Goal: Task Accomplishment & Management: Use online tool/utility

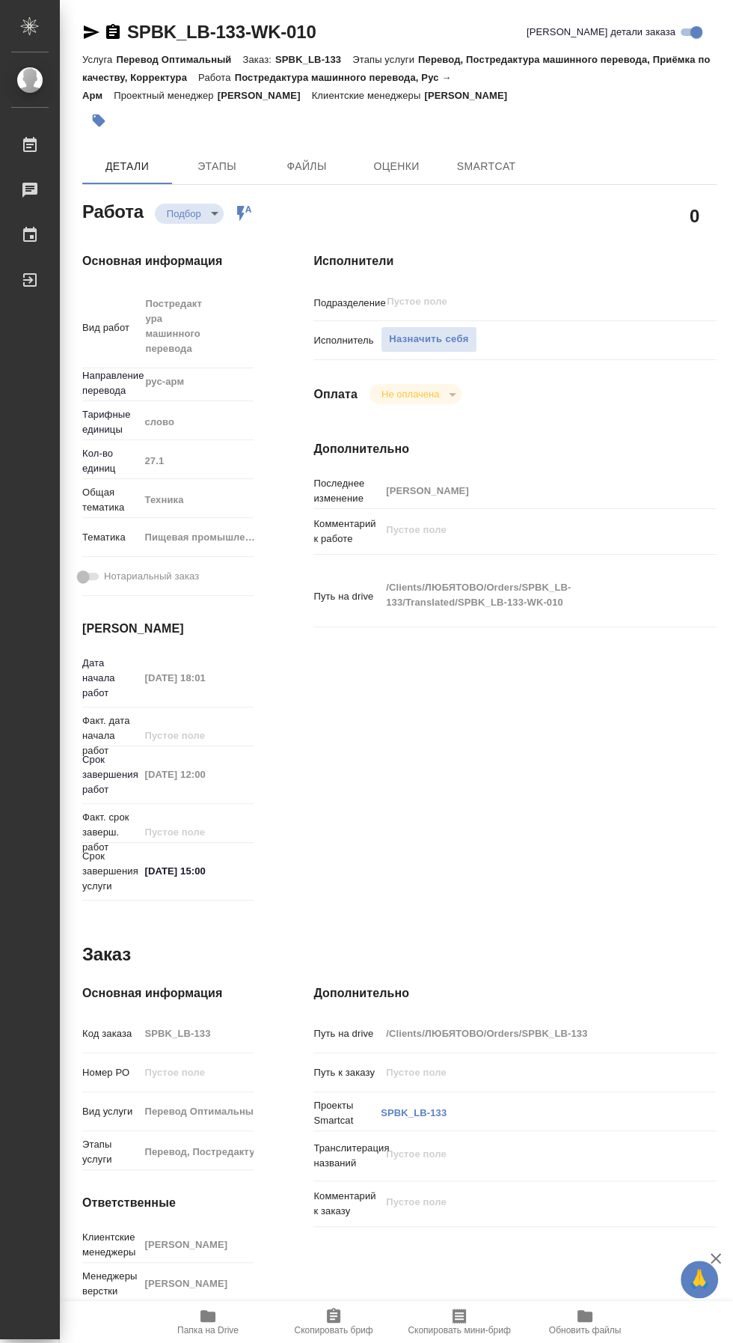
type textarea "x"
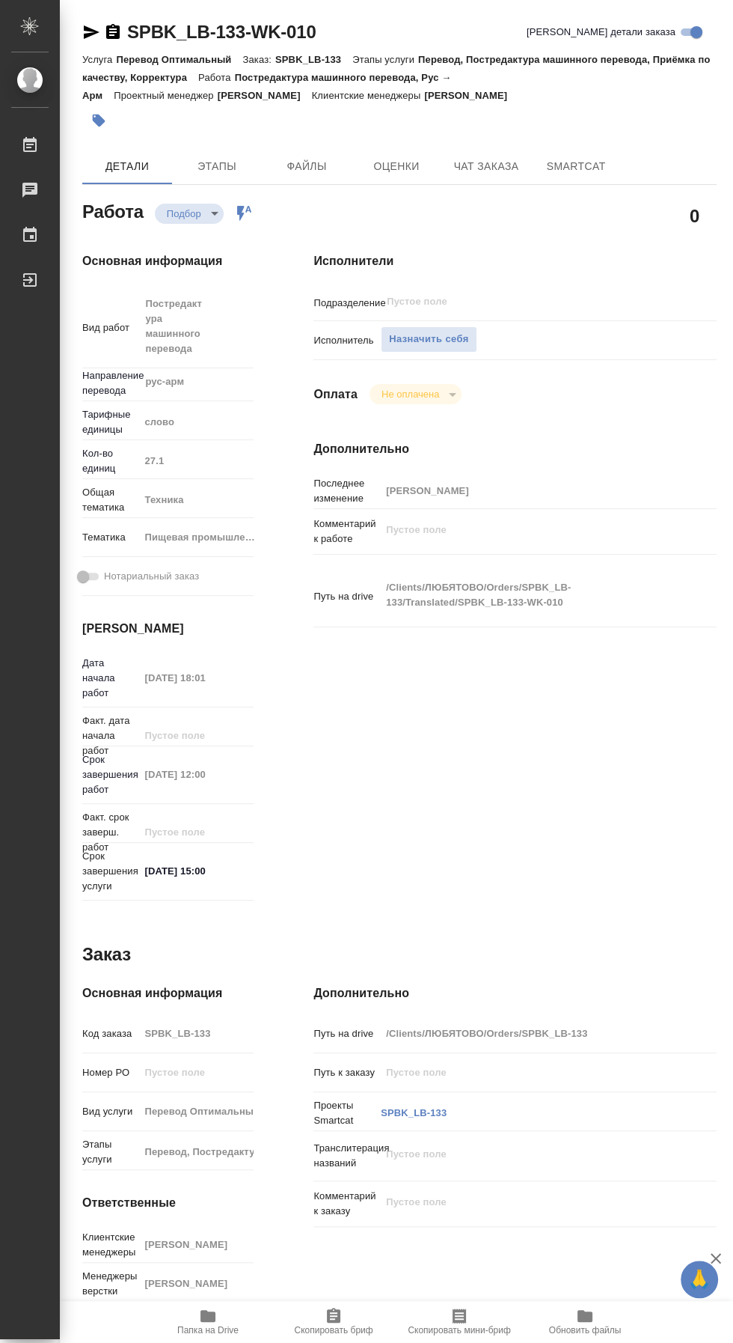
type textarea "x"
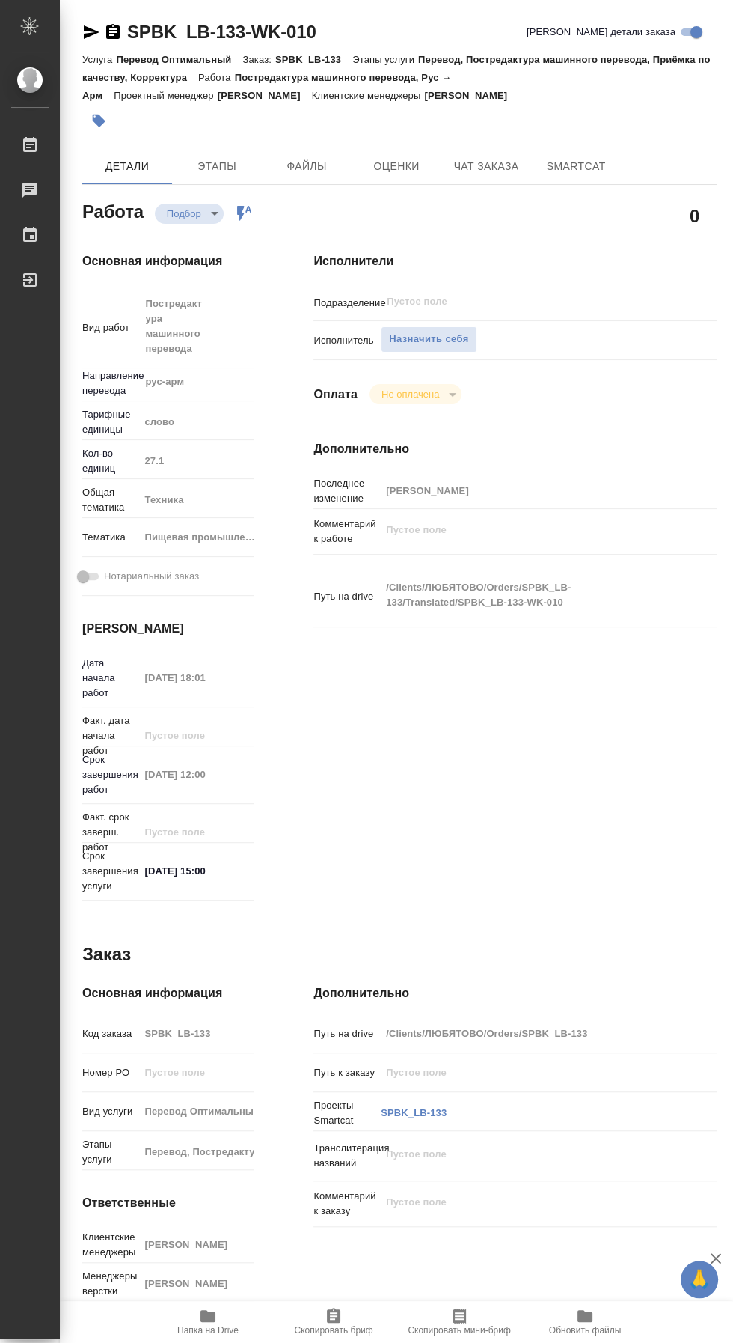
type textarea "x"
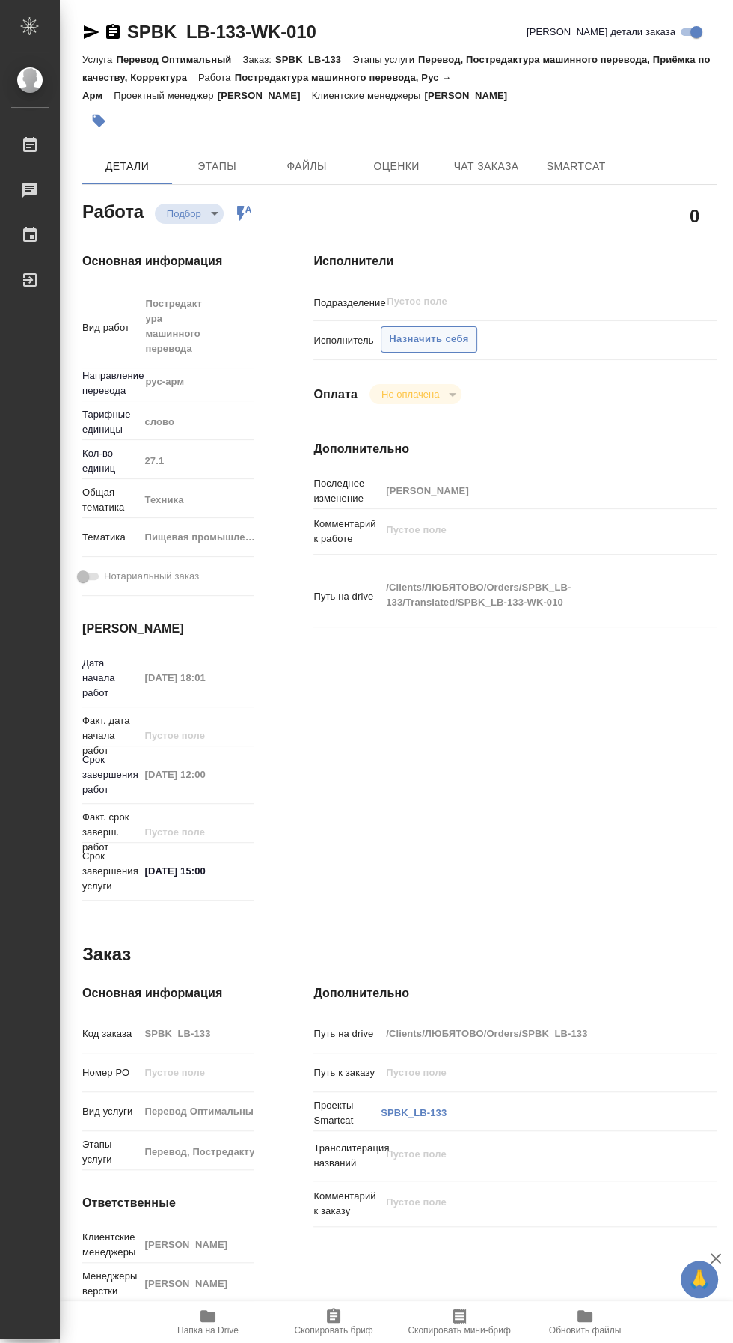
click at [432, 335] on span "Назначить себя" at bounding box center [428, 339] width 79 height 17
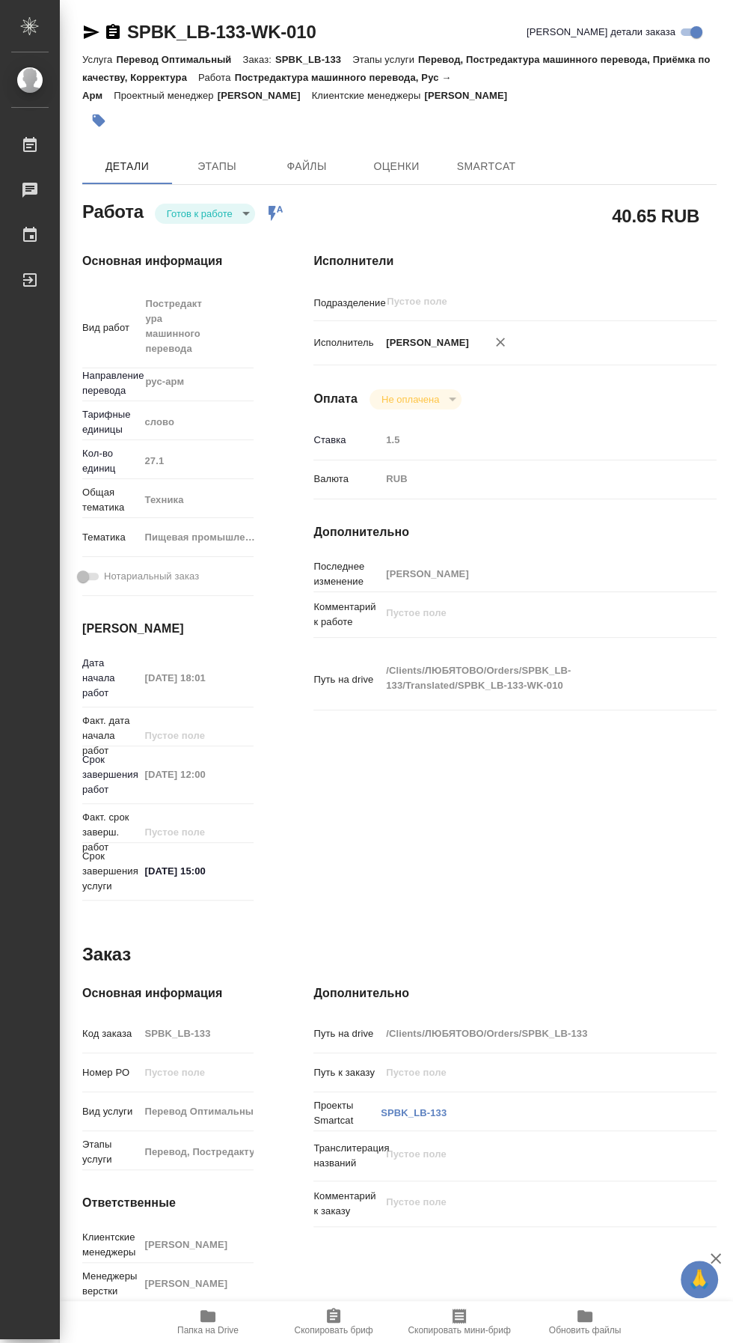
type textarea "x"
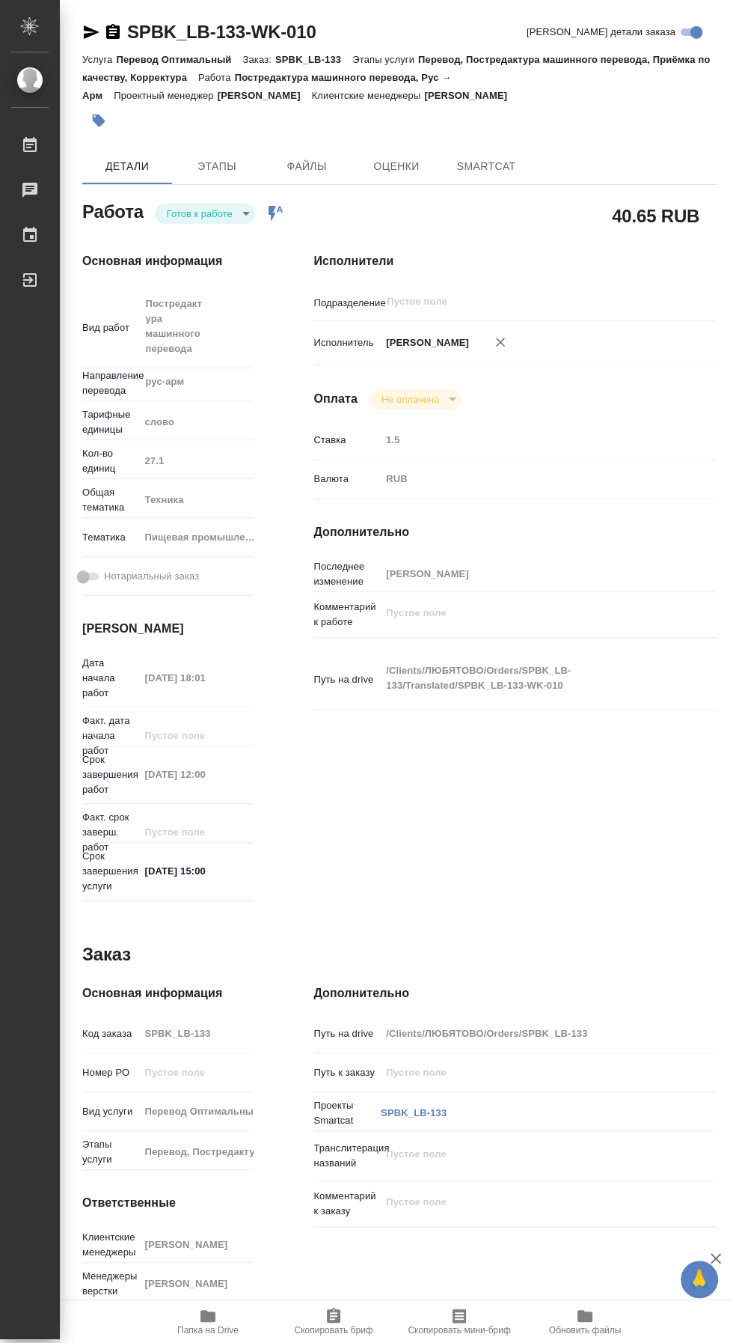
type textarea "x"
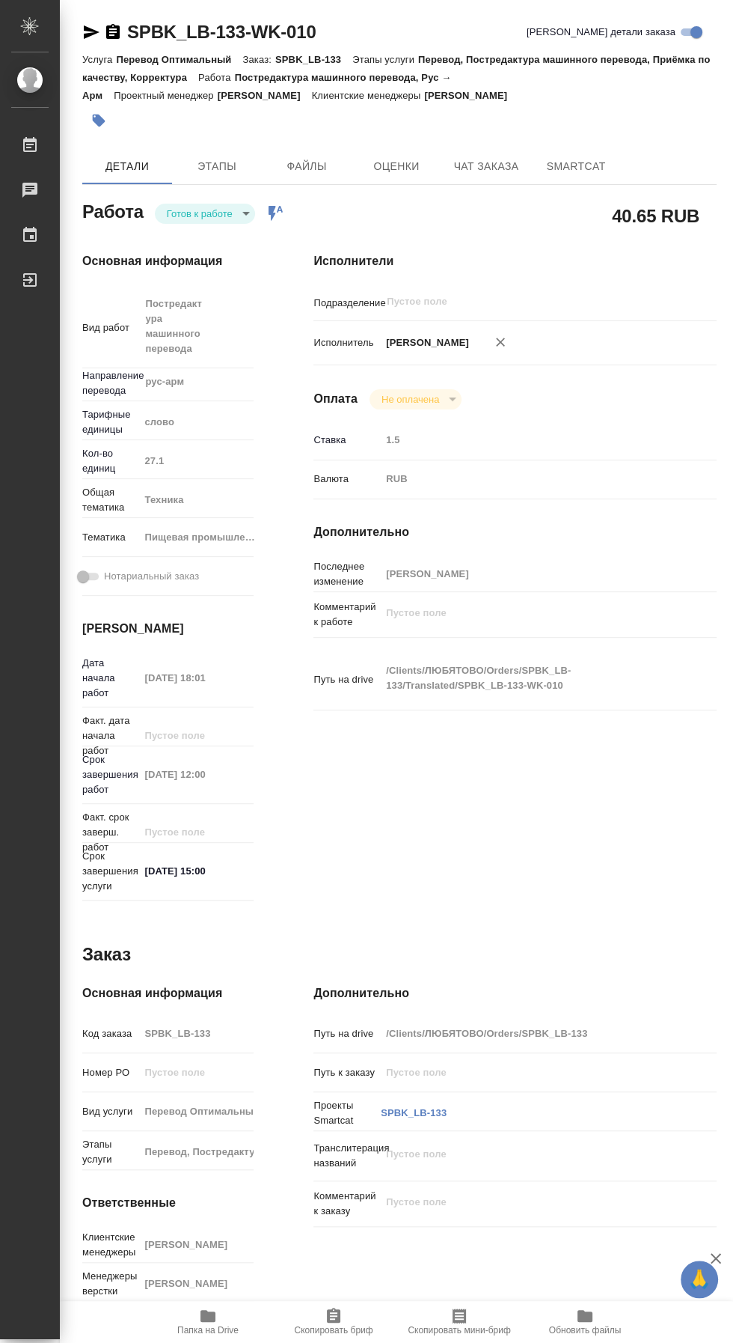
type textarea "x"
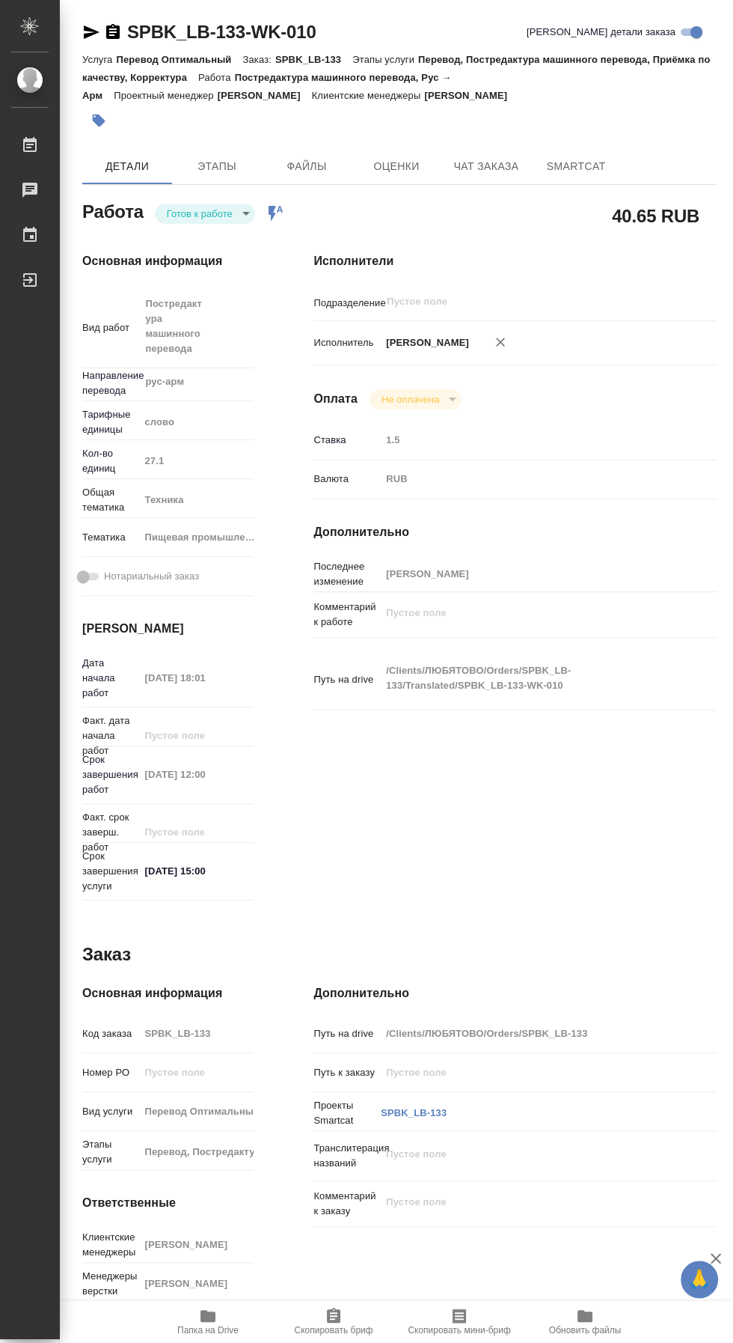
type textarea "x"
